Goal: Task Accomplishment & Management: Manage account settings

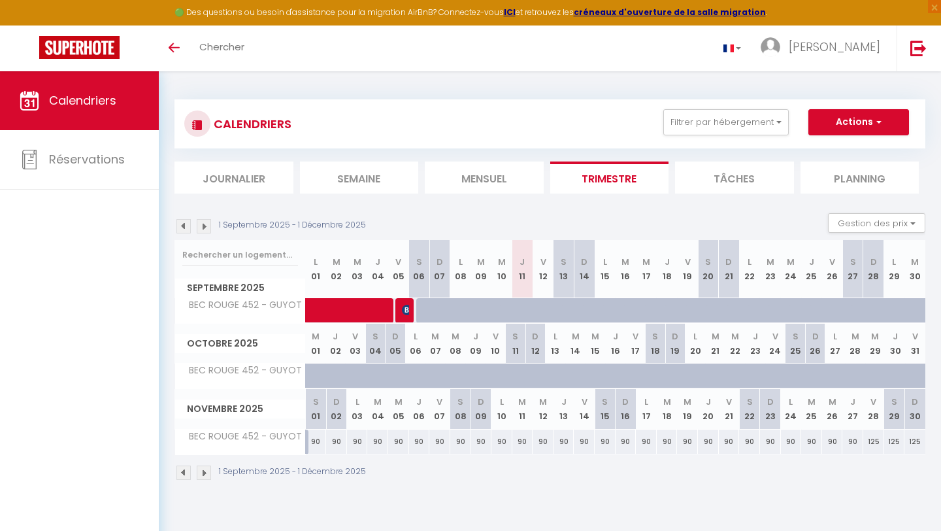
click at [205, 463] on div "1 Septembre 2025 - 1 Décembre 2025" at bounding box center [550, 474] width 751 height 39
click at [205, 471] on img at bounding box center [204, 472] width 14 height 14
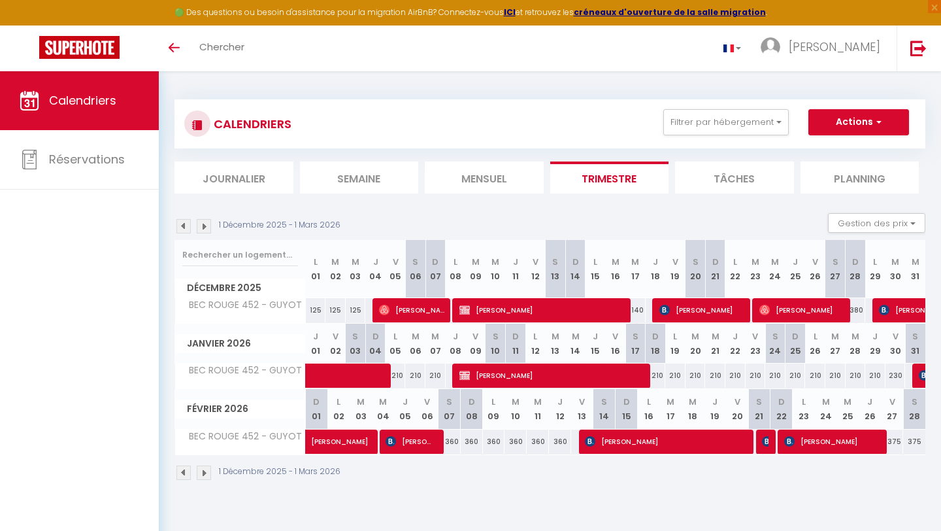
click at [205, 471] on img at bounding box center [204, 472] width 14 height 14
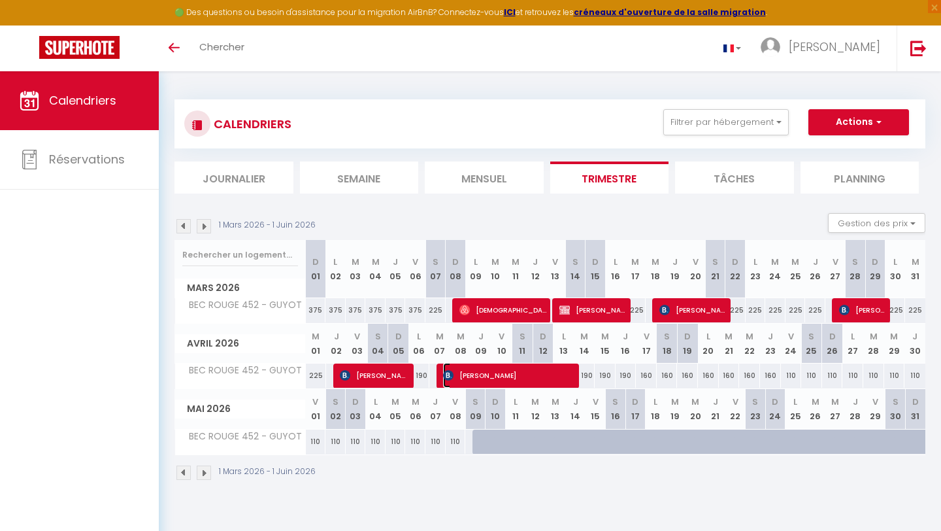
click at [461, 379] on span "[PERSON_NAME]" at bounding box center [507, 375] width 128 height 25
select select "OK"
select select "KO"
select select "0"
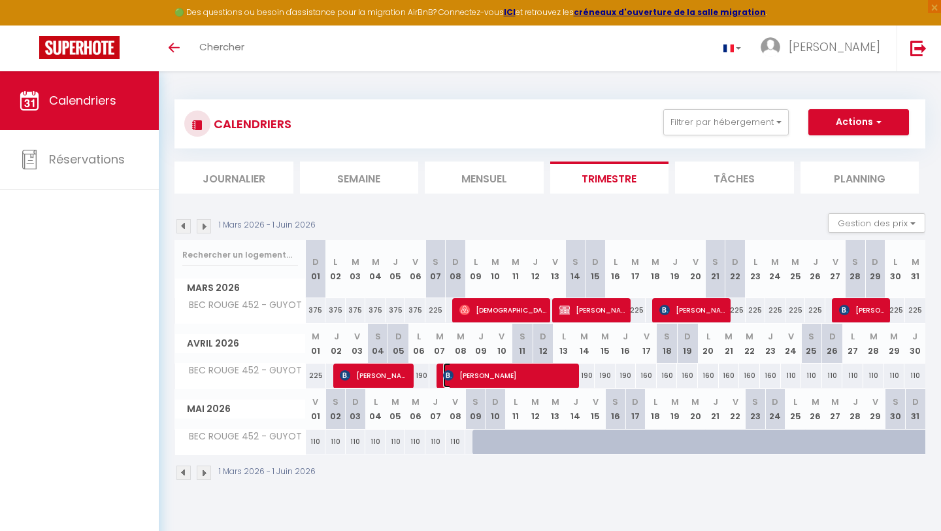
select select "1"
select select
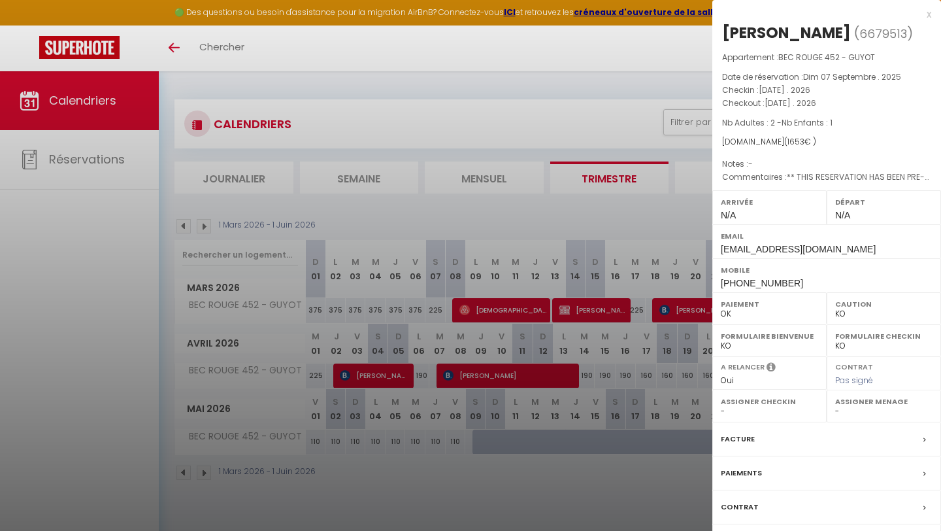
click at [380, 370] on div at bounding box center [470, 265] width 941 height 531
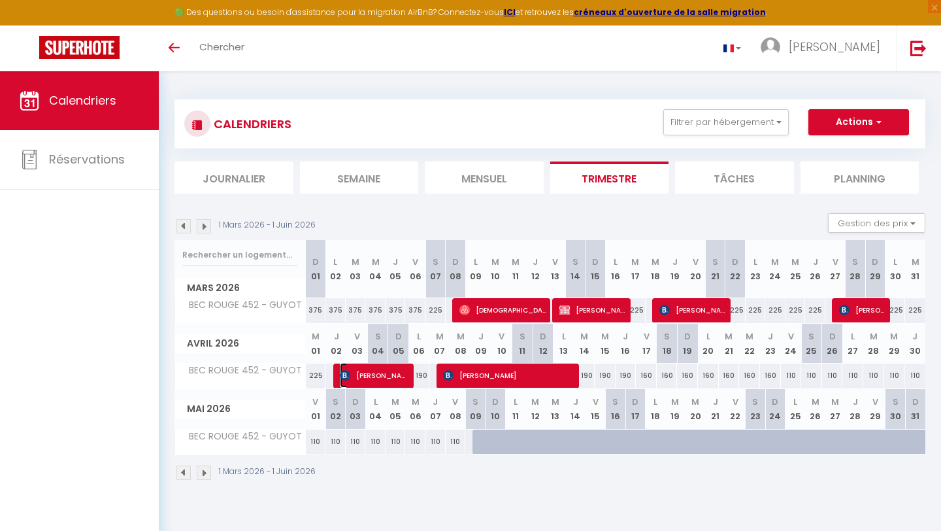
click at [380, 370] on span "[PERSON_NAME]" at bounding box center [373, 375] width 67 height 25
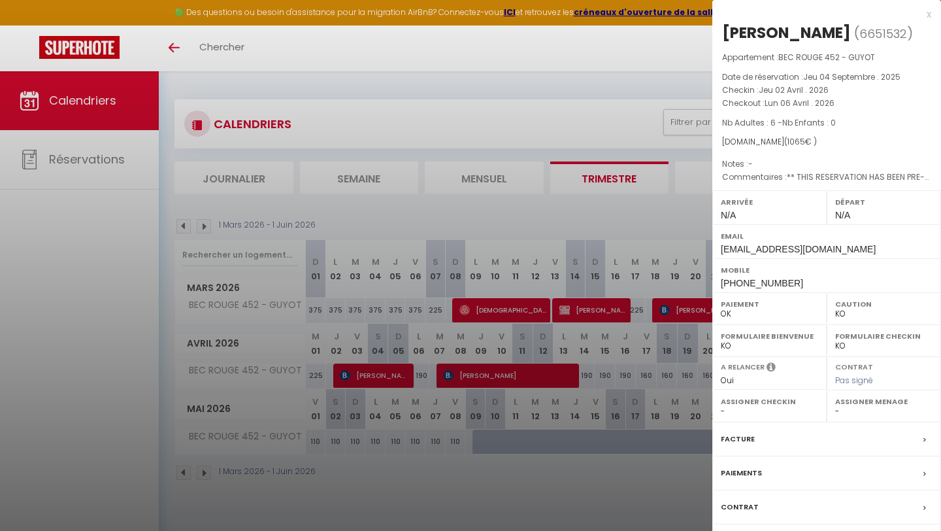
click at [523, 302] on div at bounding box center [470, 265] width 941 height 531
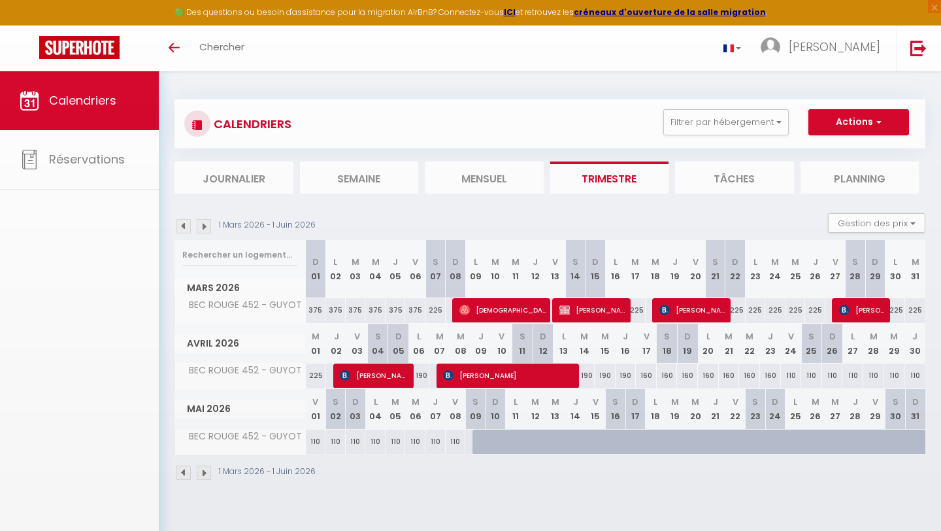
click at [505, 307] on body "🟢 Des questions ou besoin d'assistance pour la migration AirBnB? Connectez-vous…" at bounding box center [470, 336] width 941 height 531
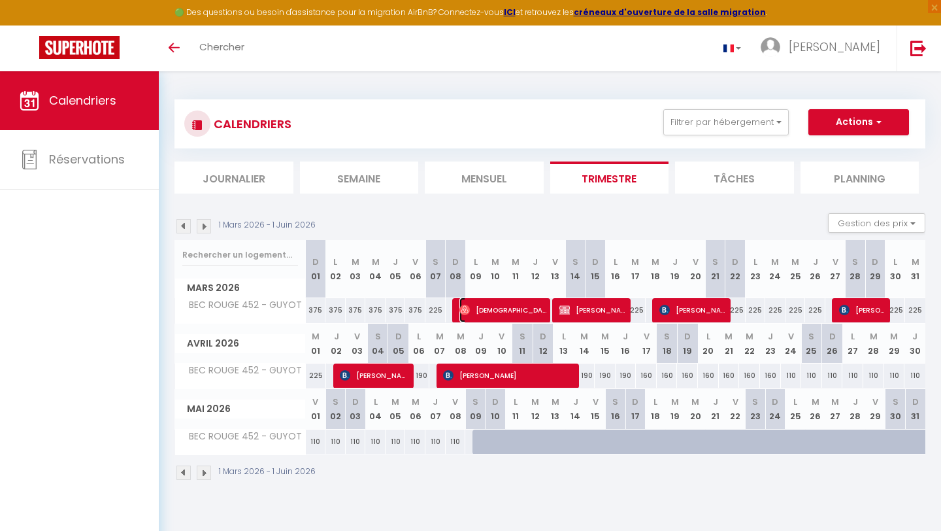
click at [505, 307] on span "[DEMOGRAPHIC_DATA][PERSON_NAME]" at bounding box center [504, 309] width 88 height 25
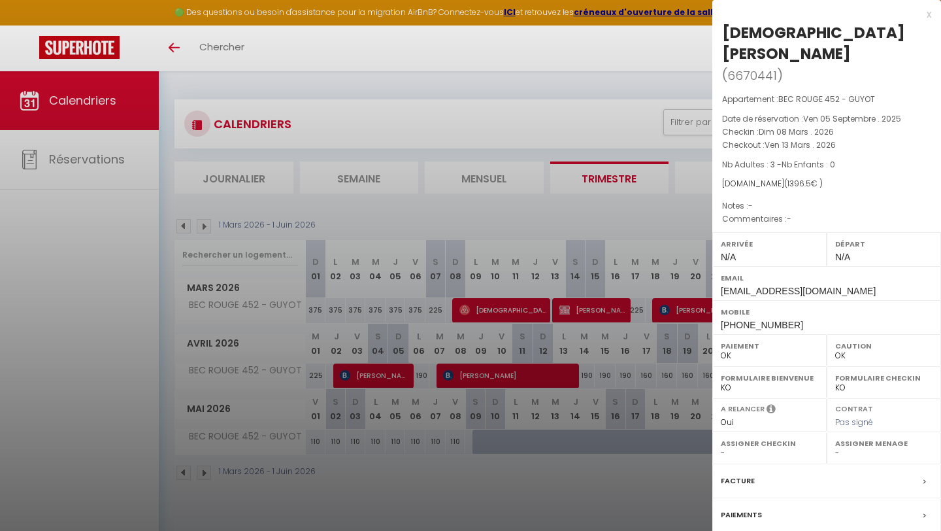
click at [682, 312] on div at bounding box center [470, 265] width 941 height 531
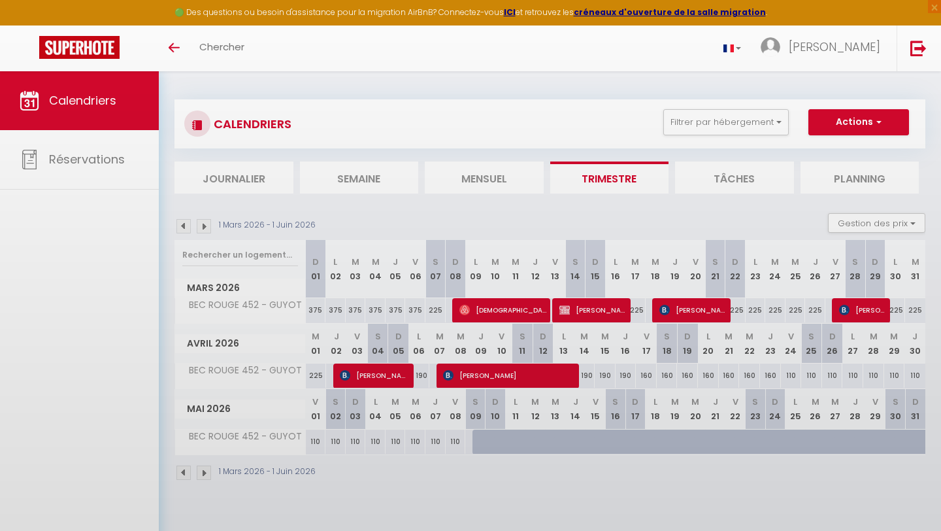
click at [675, 312] on body "🟢 Des questions ou besoin d'assistance pour la migration AirBnB? Connectez-vous…" at bounding box center [470, 336] width 941 height 531
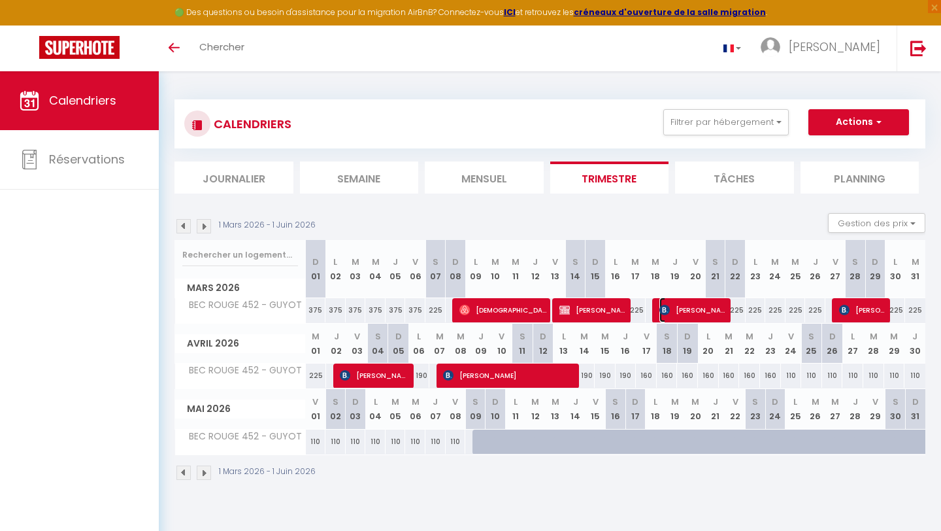
click at [675, 312] on span "[PERSON_NAME]" at bounding box center [693, 309] width 67 height 25
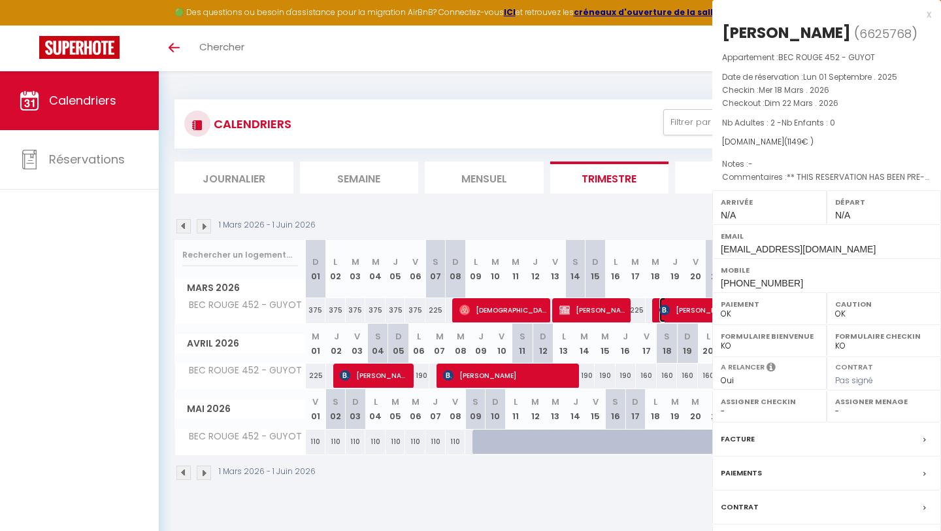
select select "KO"
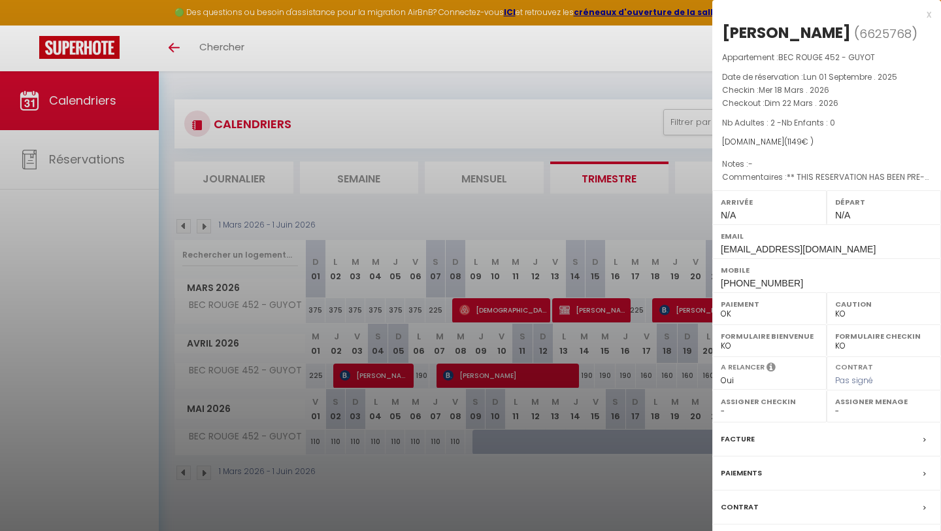
click at [643, 86] on div at bounding box center [470, 265] width 941 height 531
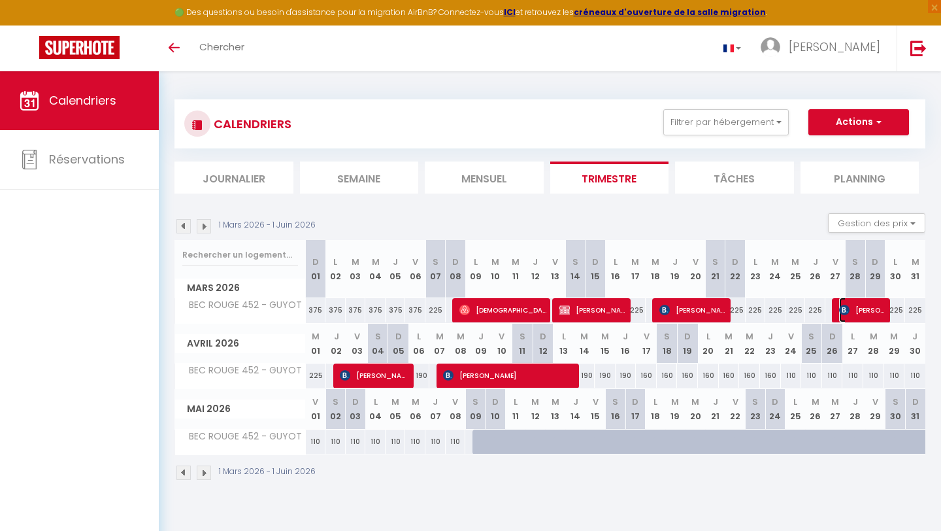
click at [858, 312] on span "[PERSON_NAME]" at bounding box center [862, 309] width 47 height 25
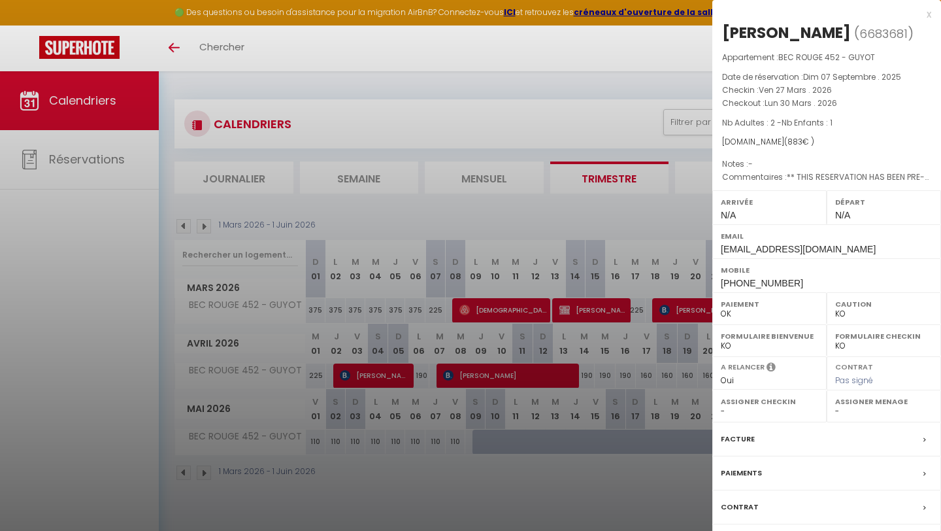
click at [584, 100] on div at bounding box center [470, 265] width 941 height 531
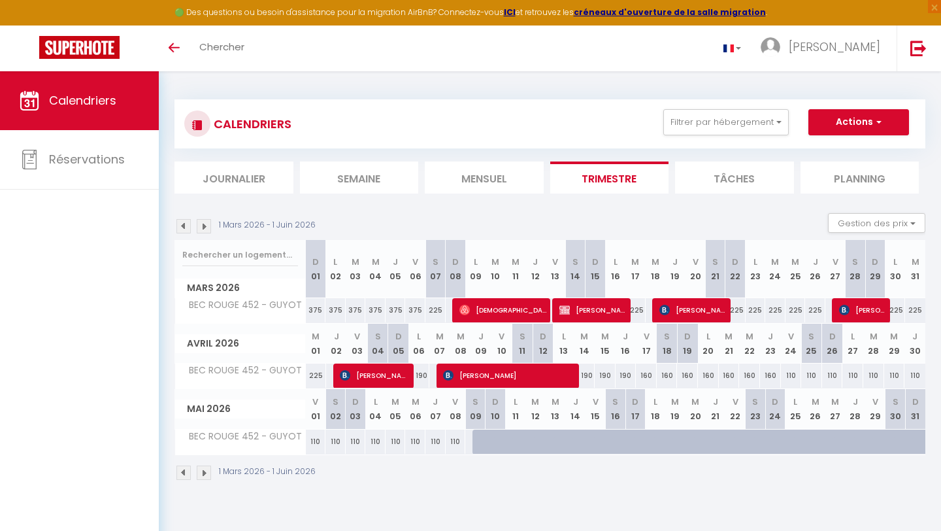
click at [188, 472] on img at bounding box center [183, 472] width 14 height 14
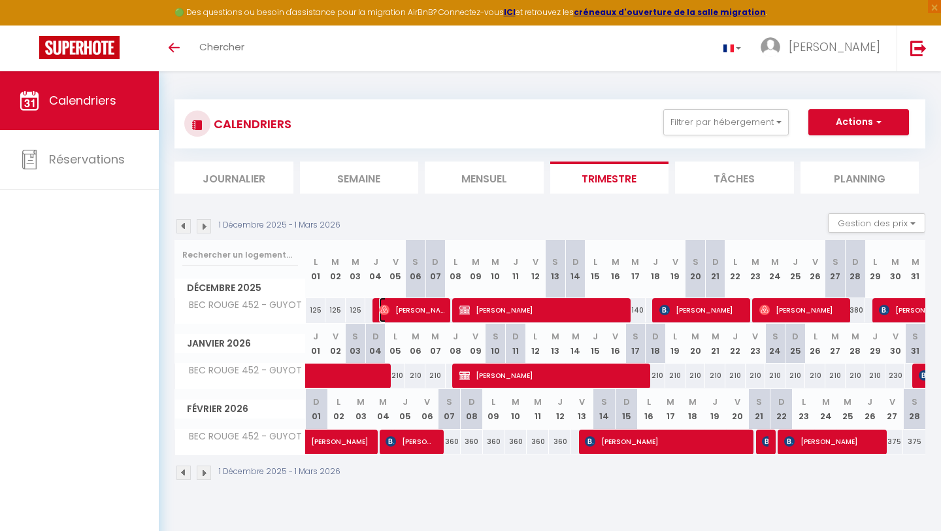
click at [439, 312] on span "[PERSON_NAME]" at bounding box center [412, 309] width 67 height 25
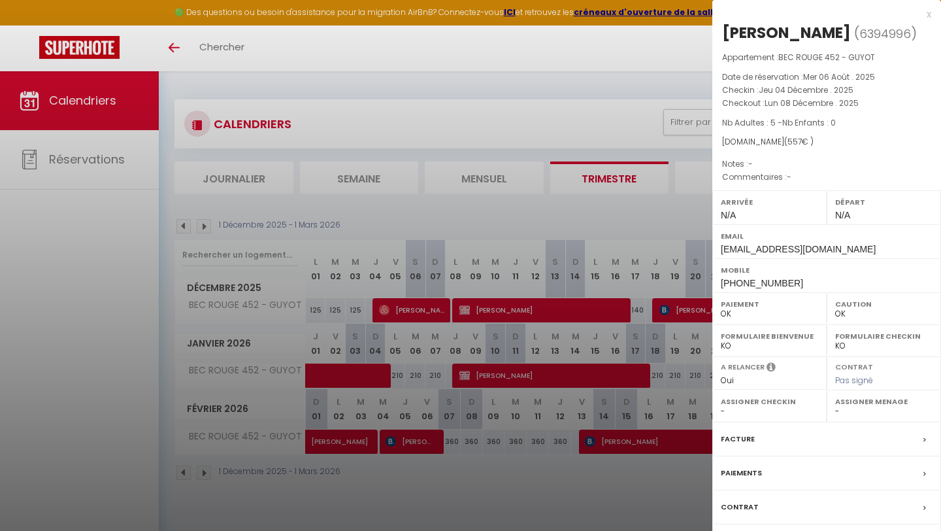
click at [612, 109] on div at bounding box center [470, 265] width 941 height 531
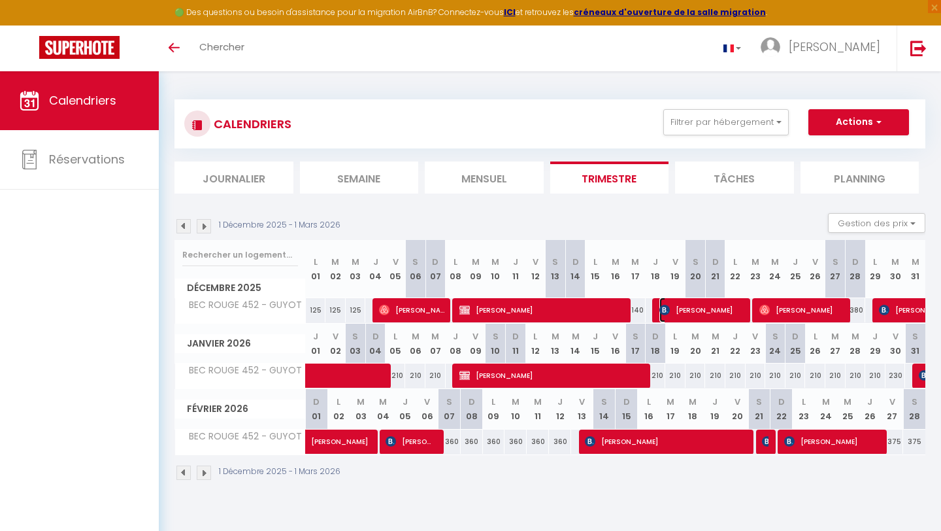
click at [670, 305] on span "[PERSON_NAME]" at bounding box center [704, 309] width 88 height 25
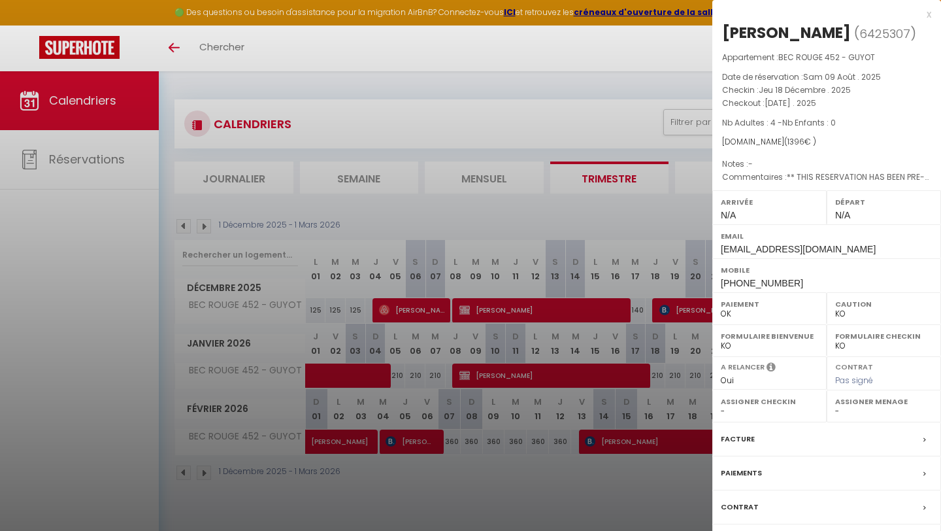
click at [592, 73] on div at bounding box center [470, 265] width 941 height 531
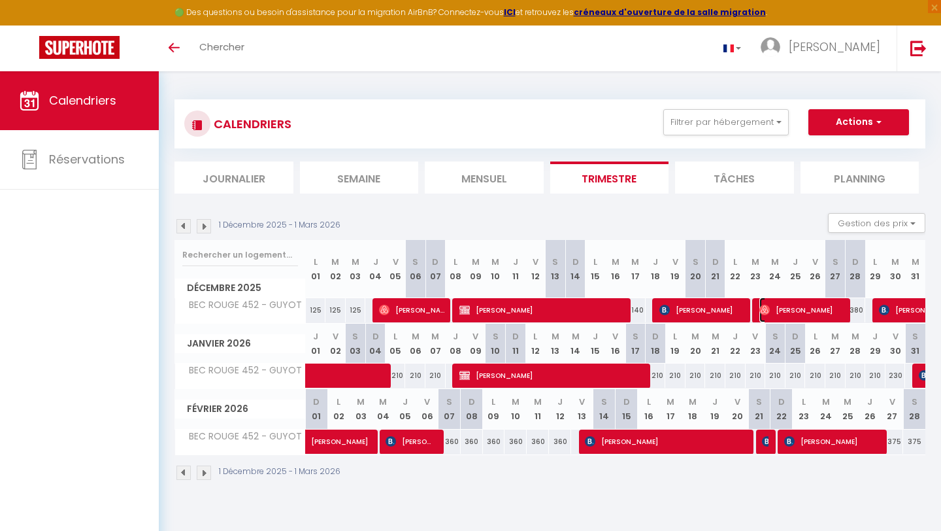
click at [777, 321] on span "[PERSON_NAME]" at bounding box center [804, 309] width 88 height 25
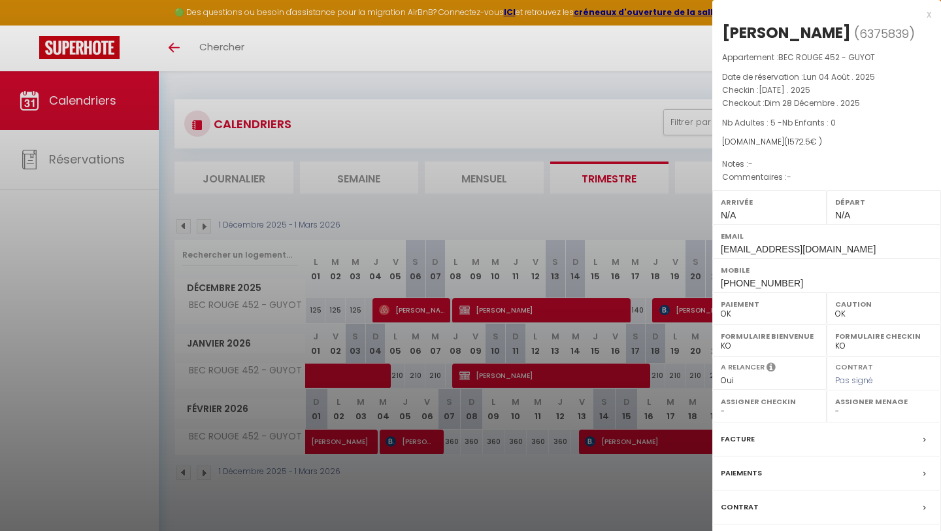
click at [597, 50] on div at bounding box center [470, 265] width 941 height 531
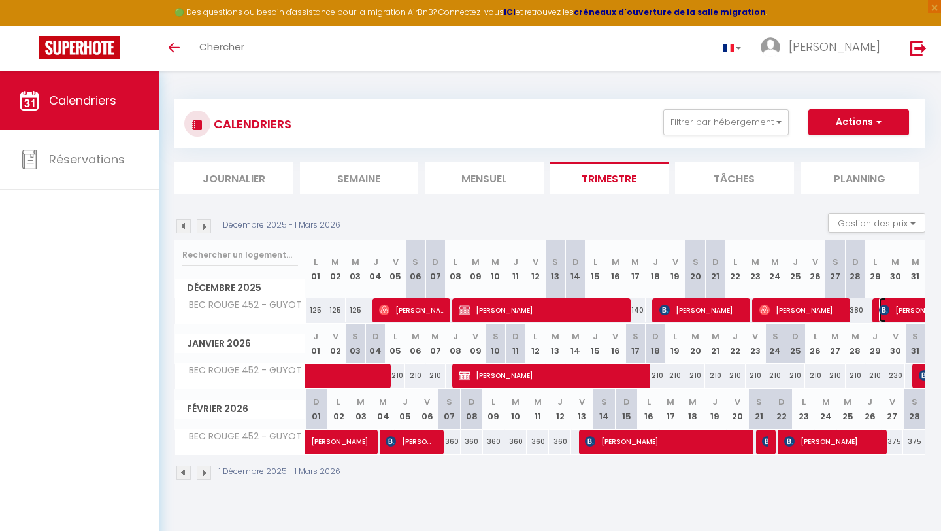
select select "KO"
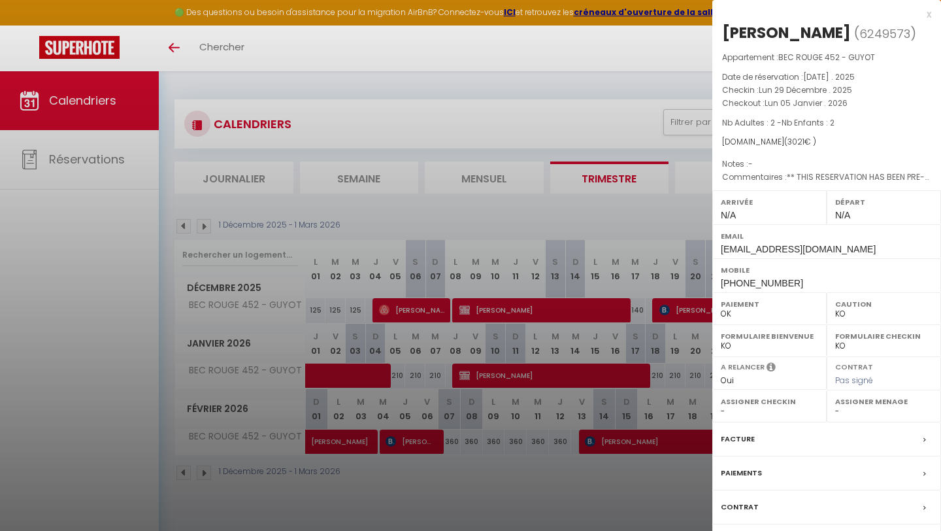
click at [536, 90] on div at bounding box center [470, 265] width 941 height 531
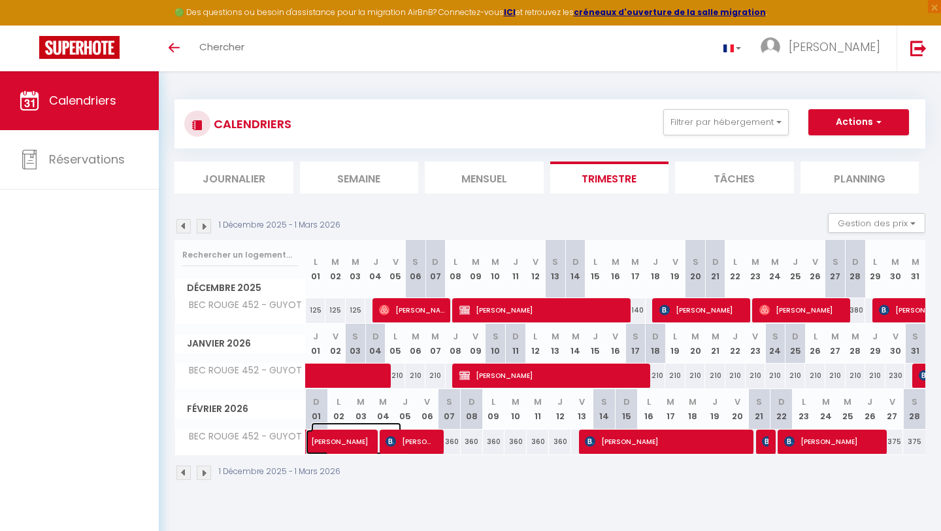
click at [343, 443] on span "[PERSON_NAME]" at bounding box center [356, 434] width 90 height 25
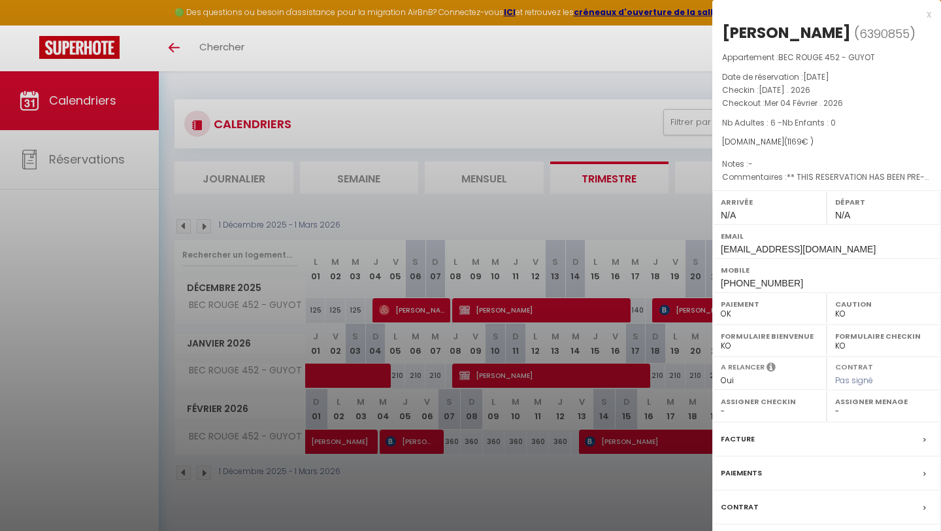
click at [492, 95] on div at bounding box center [470, 265] width 941 height 531
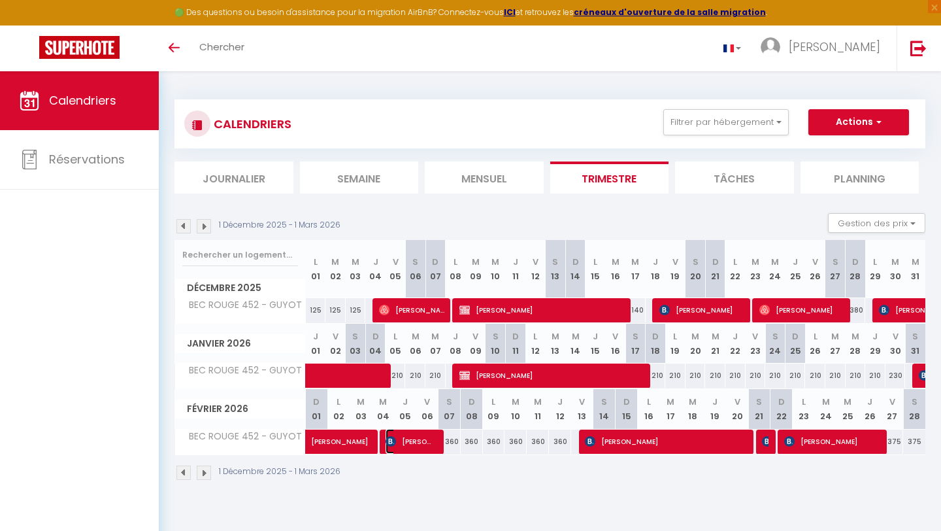
click at [418, 441] on span "[PERSON_NAME]" at bounding box center [409, 441] width 47 height 25
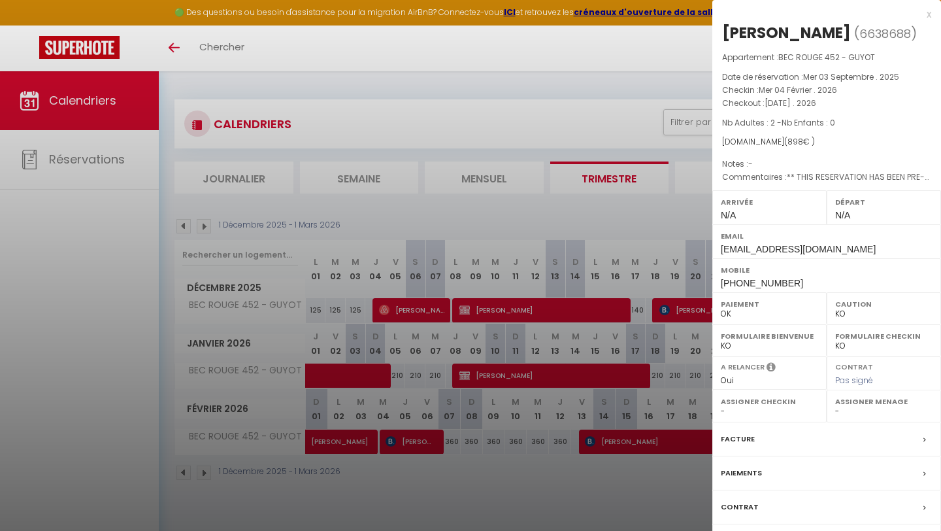
click at [465, 112] on div at bounding box center [470, 265] width 941 height 531
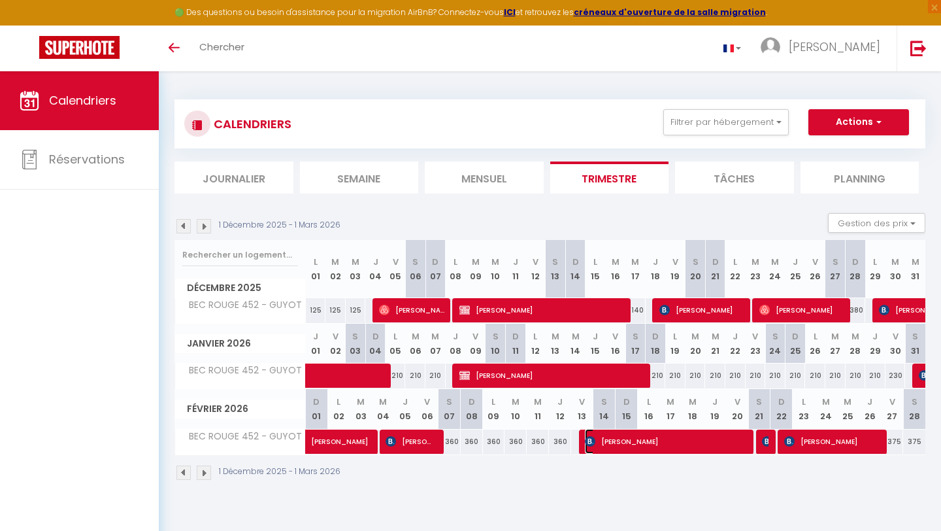
click at [614, 450] on span "[PERSON_NAME]" at bounding box center [659, 441] width 148 height 25
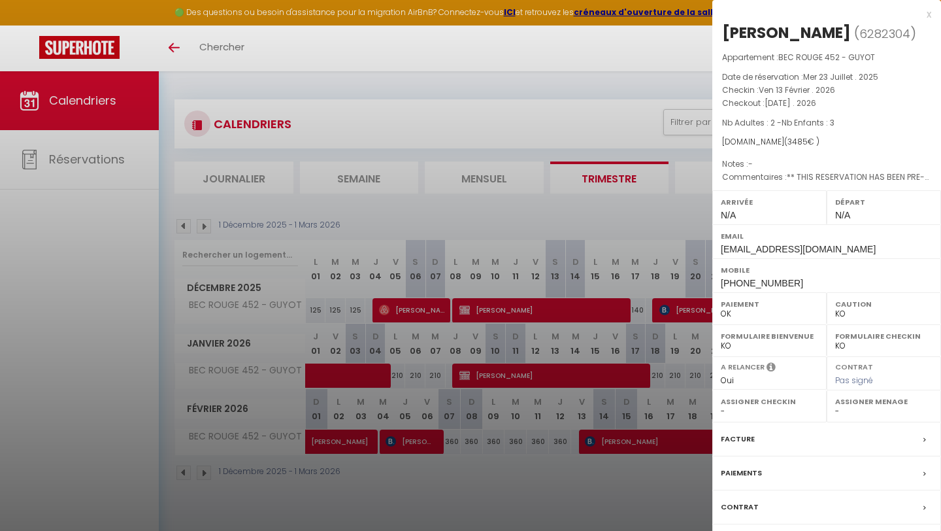
click at [522, 127] on div at bounding box center [470, 265] width 941 height 531
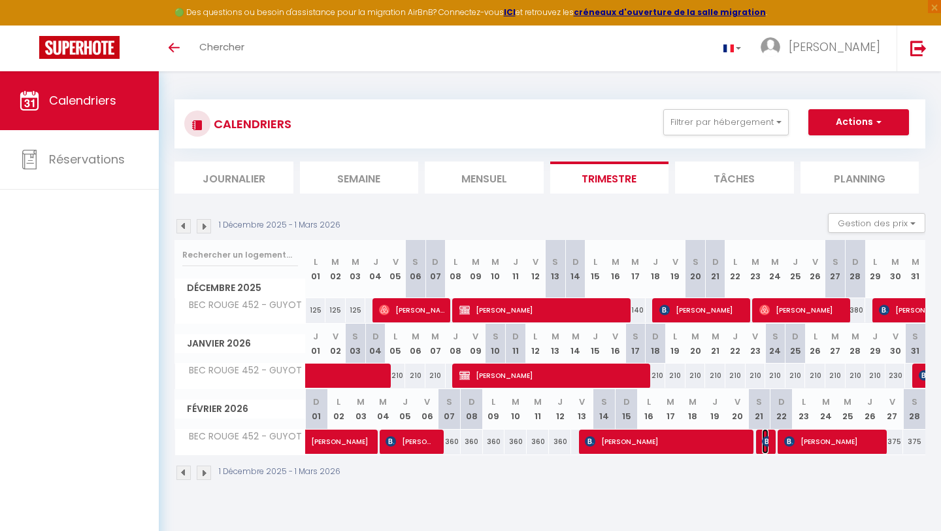
click at [768, 446] on span "[PERSON_NAME]" at bounding box center [765, 441] width 7 height 25
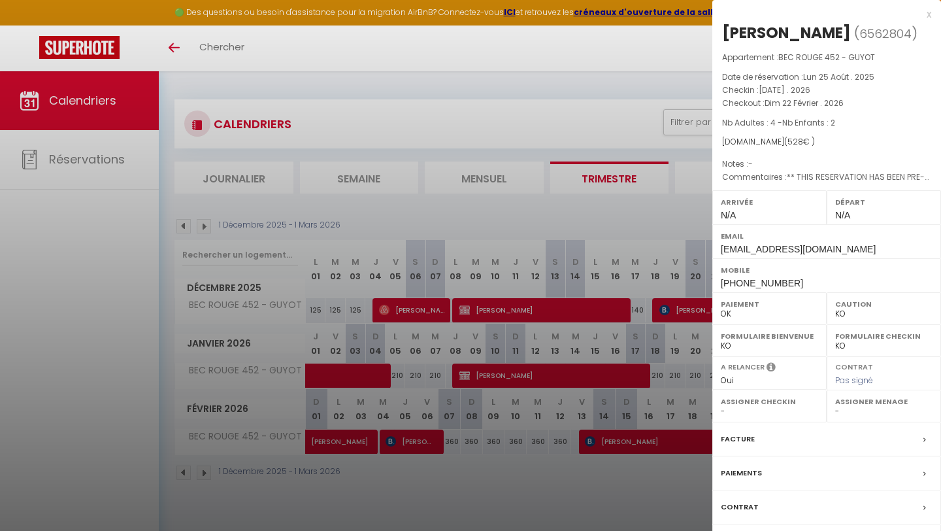
click at [591, 108] on div at bounding box center [470, 265] width 941 height 531
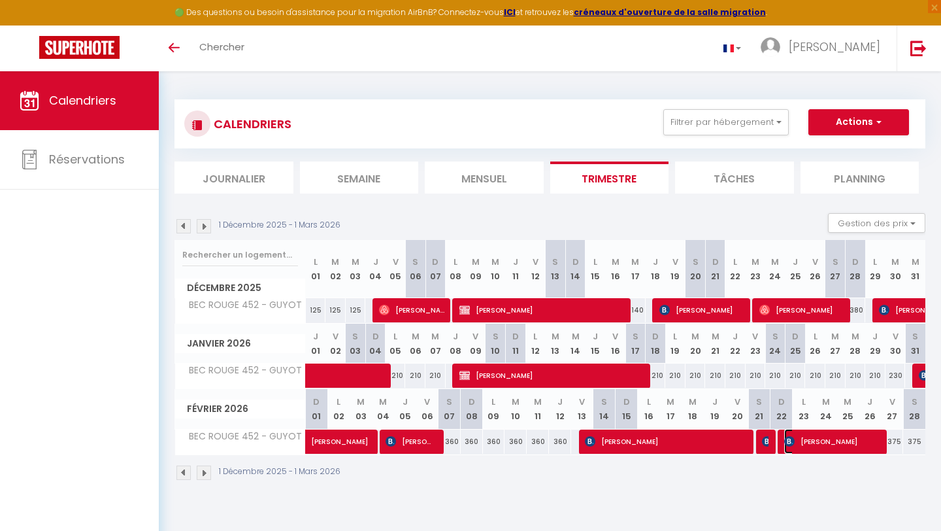
click at [796, 447] on span "[PERSON_NAME]" at bounding box center [828, 441] width 88 height 25
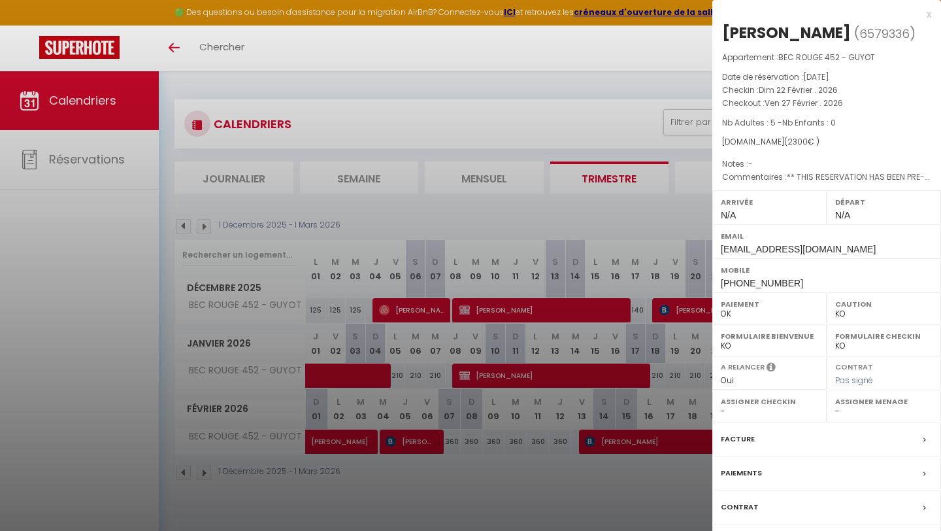
click at [546, 84] on div at bounding box center [470, 265] width 941 height 531
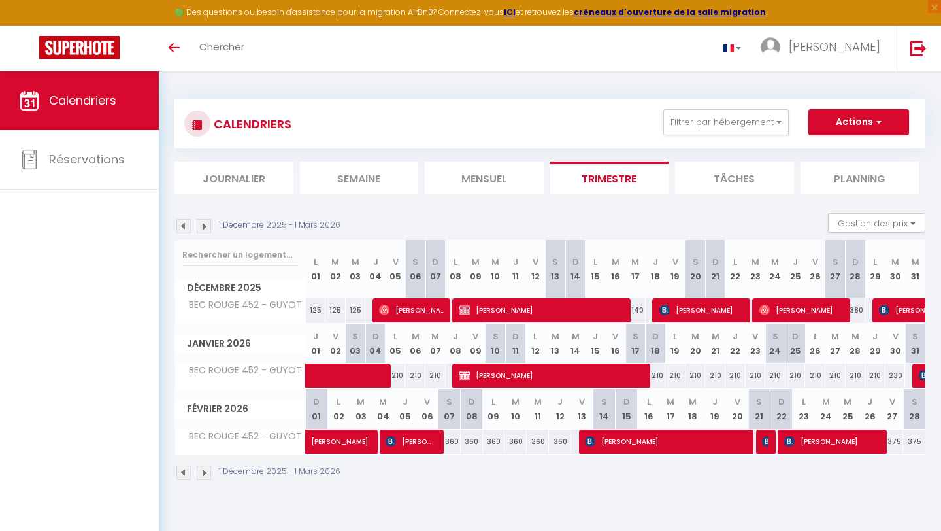
click at [761, 443] on div at bounding box center [767, 441] width 22 height 25
click at [766, 440] on img at bounding box center [767, 441] width 10 height 10
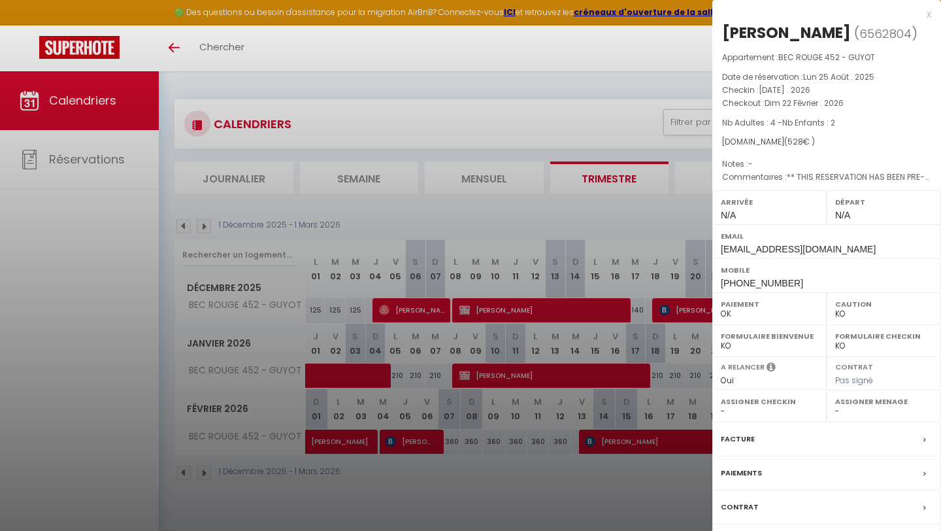
click at [569, 99] on div at bounding box center [470, 265] width 941 height 531
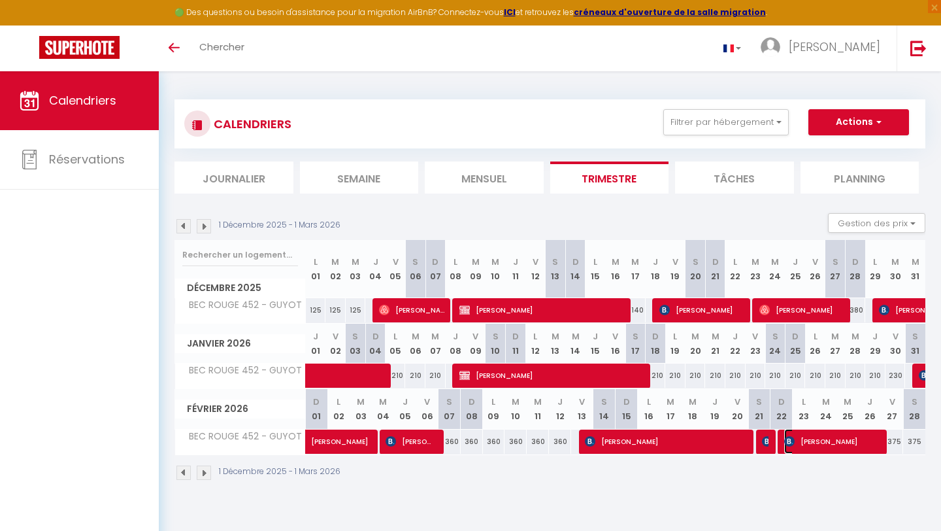
click at [795, 444] on span "[PERSON_NAME]" at bounding box center [828, 441] width 88 height 25
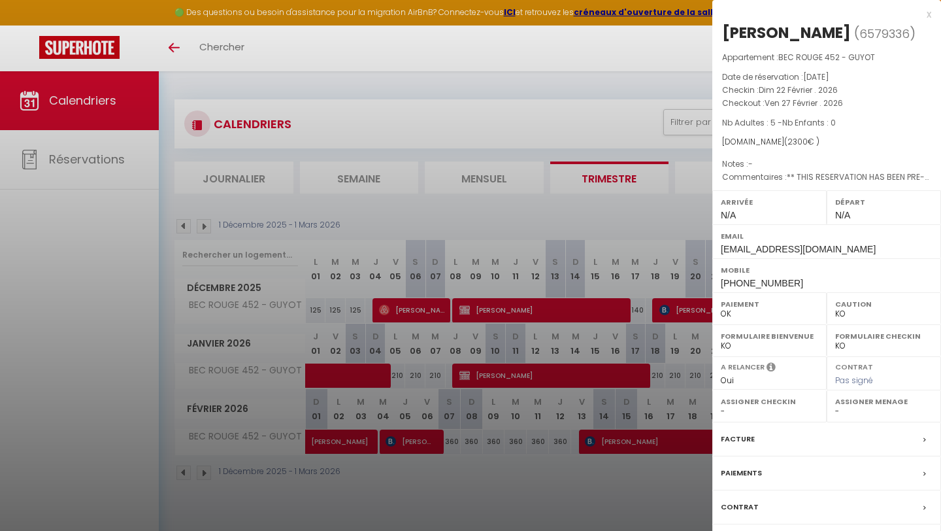
click at [563, 92] on div at bounding box center [470, 265] width 941 height 531
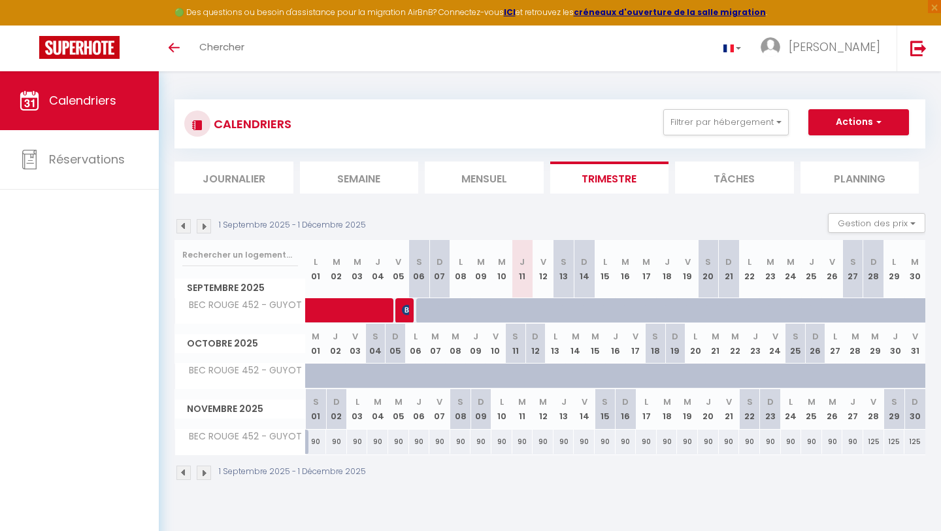
click at [208, 471] on img at bounding box center [204, 472] width 14 height 14
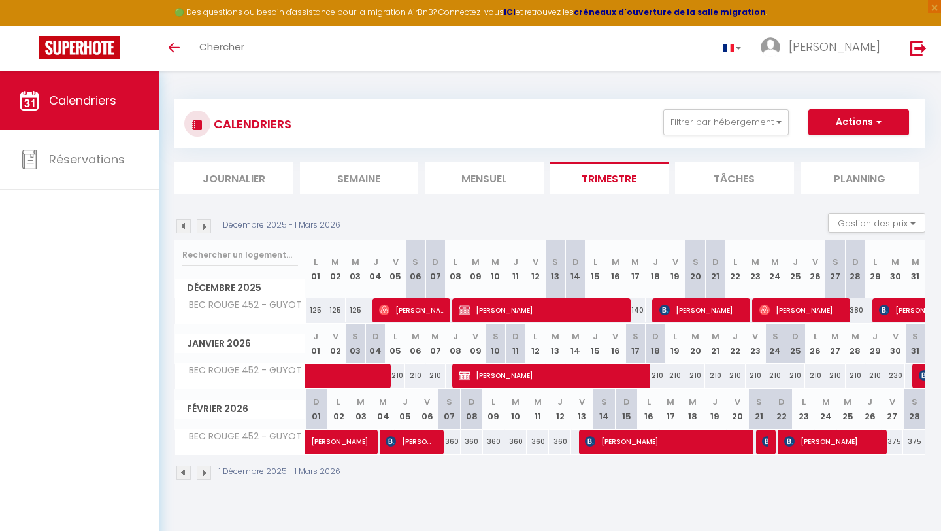
click at [208, 471] on img at bounding box center [204, 472] width 14 height 14
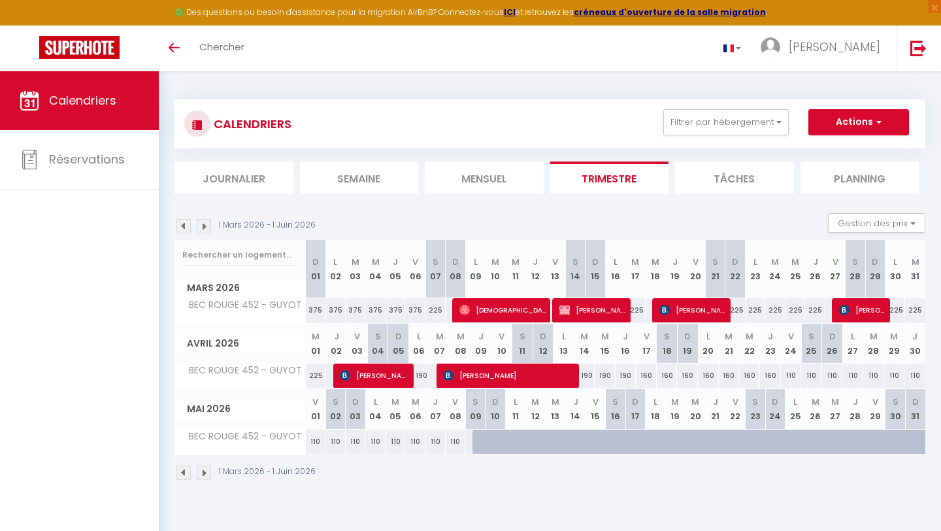
click at [182, 471] on img at bounding box center [183, 472] width 14 height 14
